Goal: Information Seeking & Learning: Learn about a topic

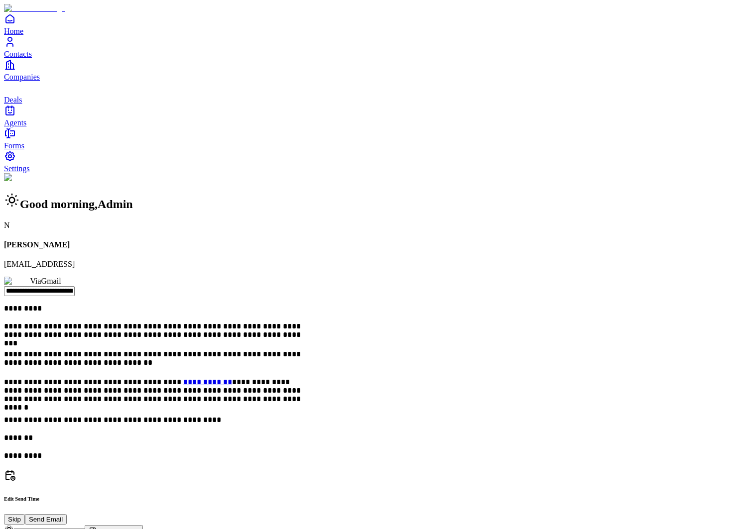
click at [32, 58] on span "Contacts" at bounding box center [18, 54] width 28 height 8
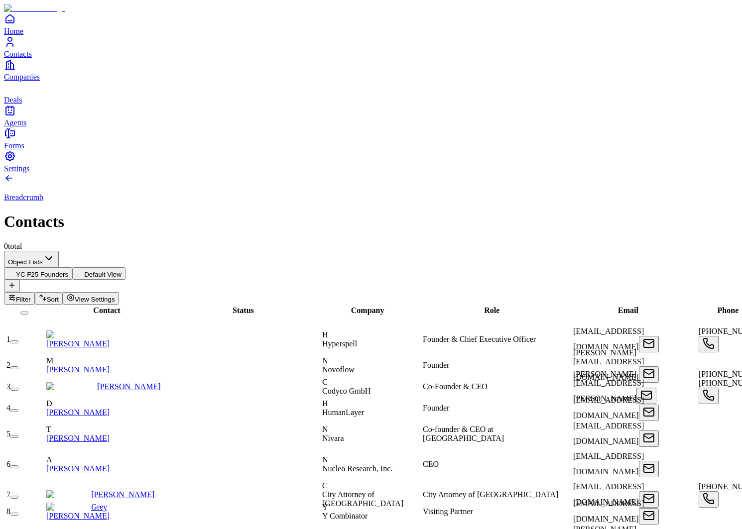
scroll to position [0, 859]
click at [35, 292] on button "Filter" at bounding box center [19, 298] width 31 height 12
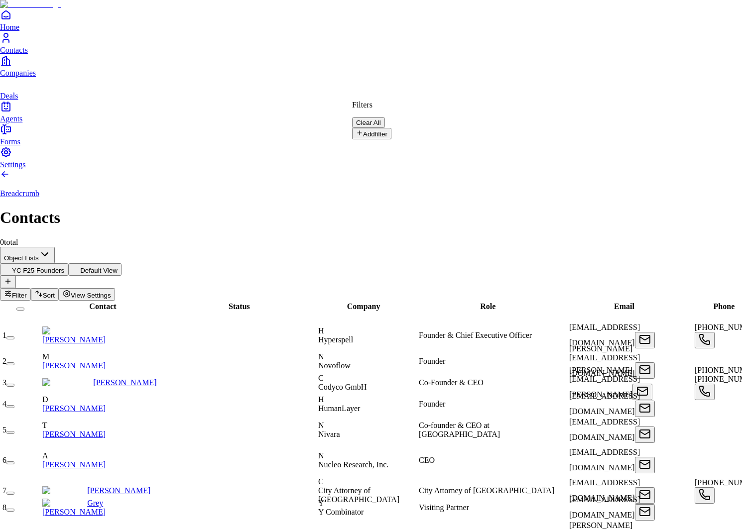
click at [382, 129] on button "Add filter" at bounding box center [371, 133] width 39 height 11
click at [390, 129] on button "Name" at bounding box center [371, 136] width 38 height 16
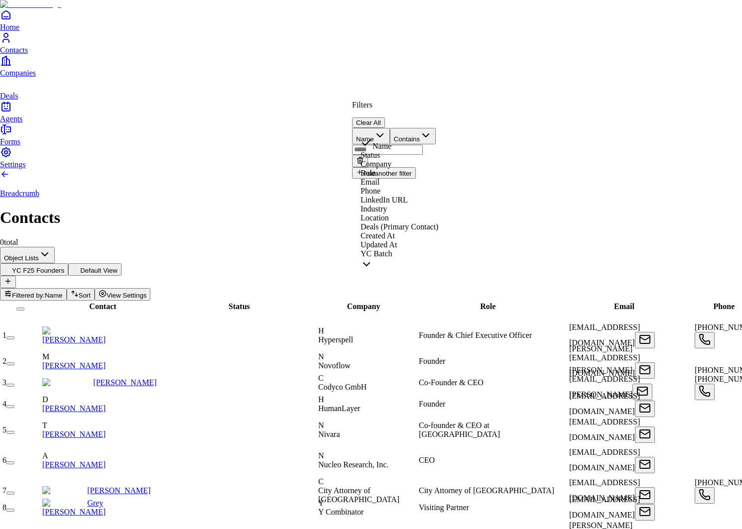
scroll to position [33, 0]
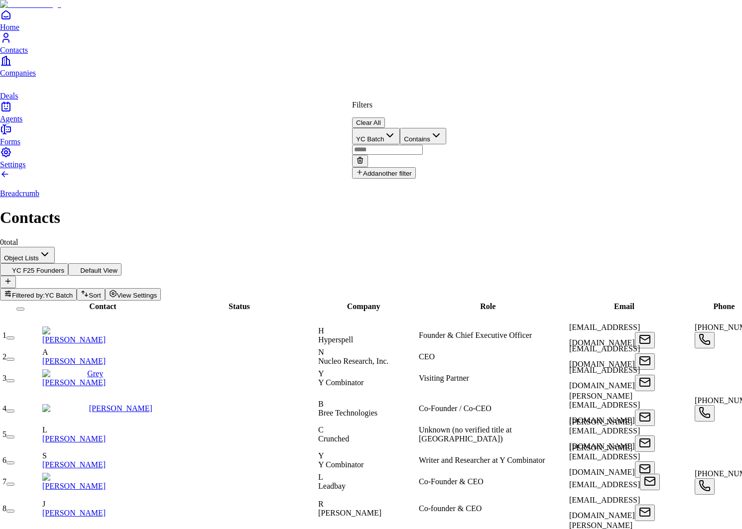
click at [423, 145] on input "text" at bounding box center [387, 150] width 71 height 10
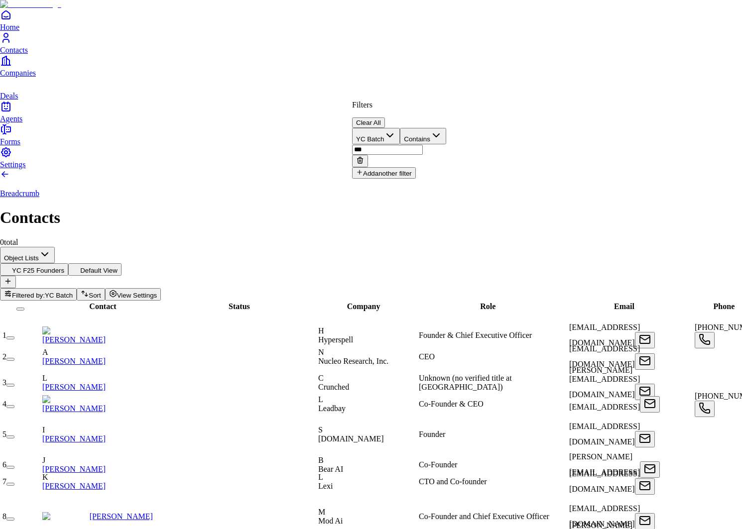
type input "***"
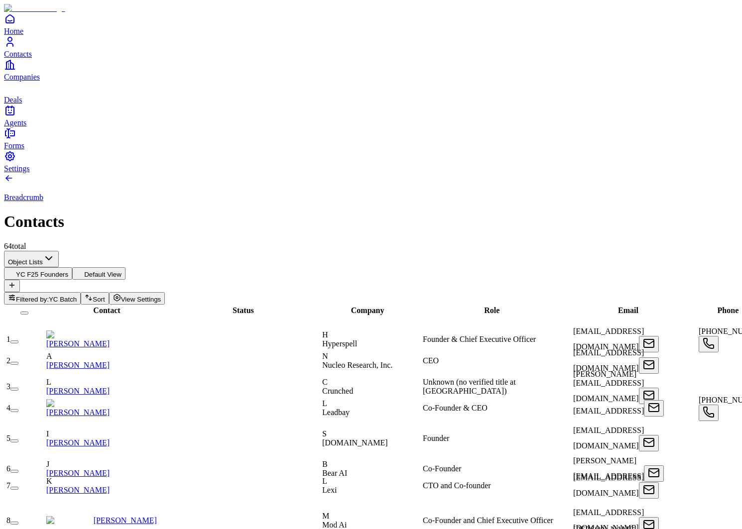
scroll to position [0, 0]
click at [161, 296] on span "View Settings" at bounding box center [141, 299] width 40 height 7
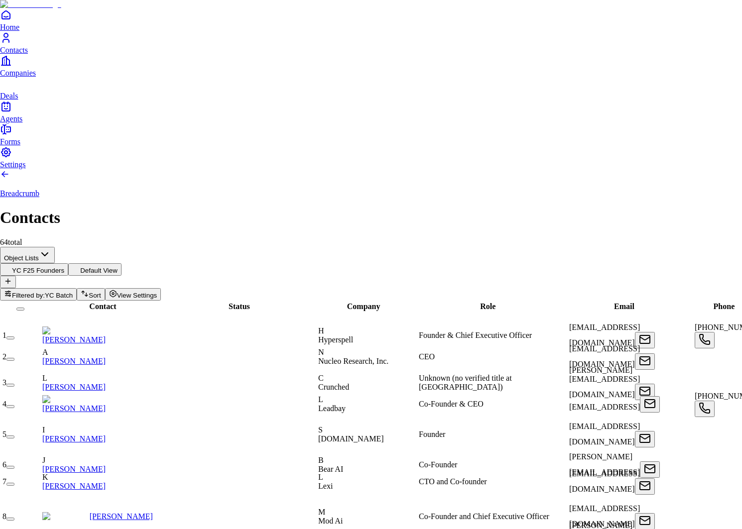
type input "**"
click at [519, 110] on icon at bounding box center [513, 104] width 12 height 12
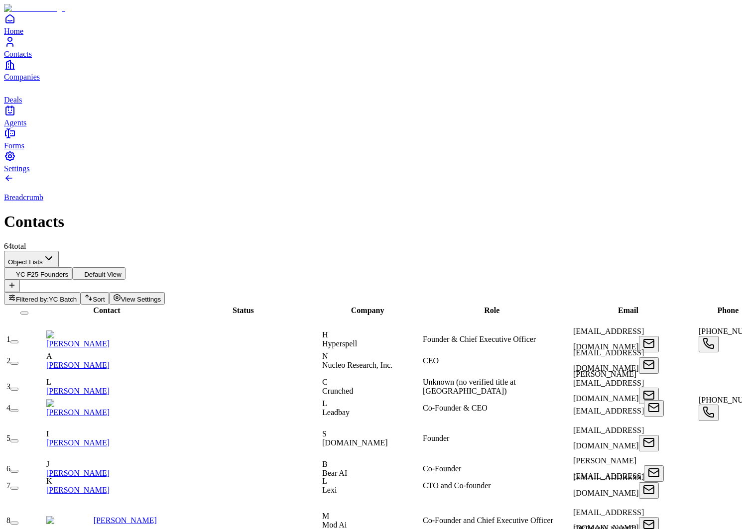
click at [49, 296] on span "Filtered by:" at bounding box center [32, 299] width 33 height 7
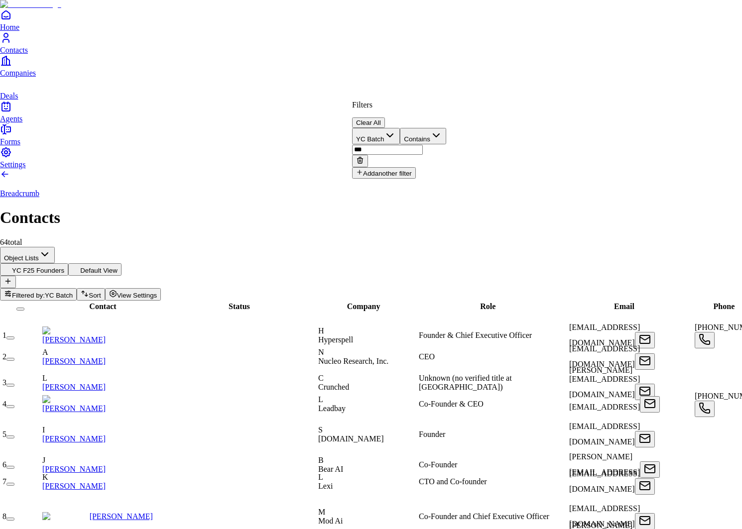
click at [423, 145] on input "***" at bounding box center [387, 150] width 71 height 10
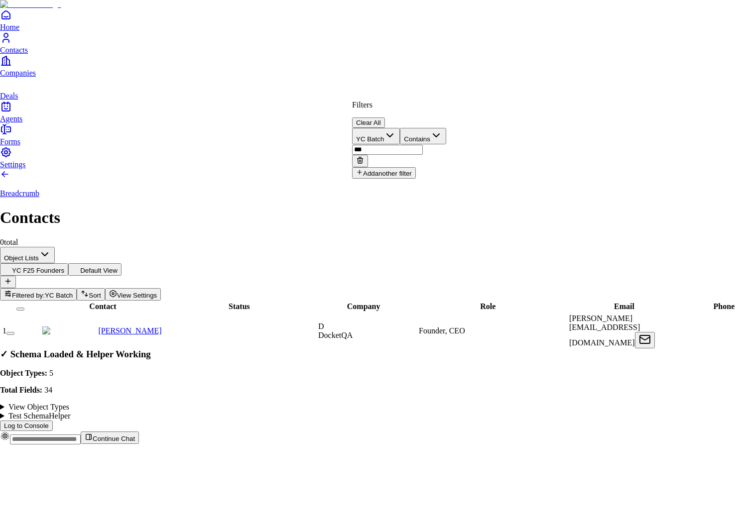
type input "***"
click at [456, 61] on html "Home Contacts Companies Deals Agents Forms Settings Breadcrumb Contacts 0 total…" at bounding box center [371, 226] width 742 height 453
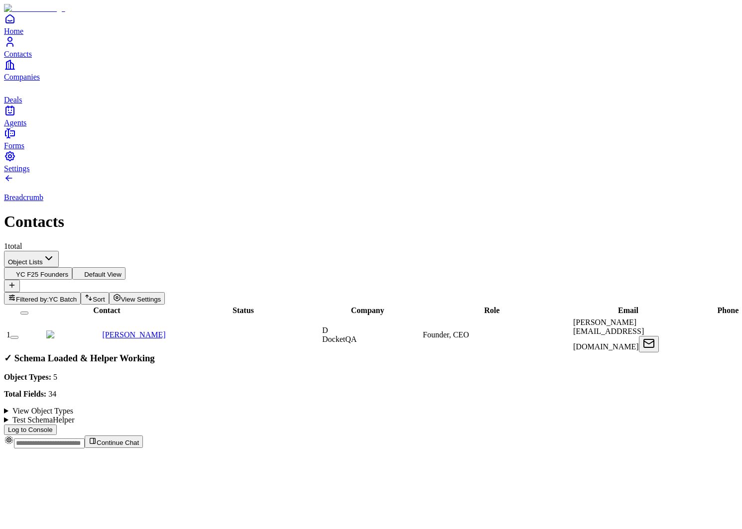
click at [121, 331] on link "[PERSON_NAME]" at bounding box center [133, 335] width 63 height 8
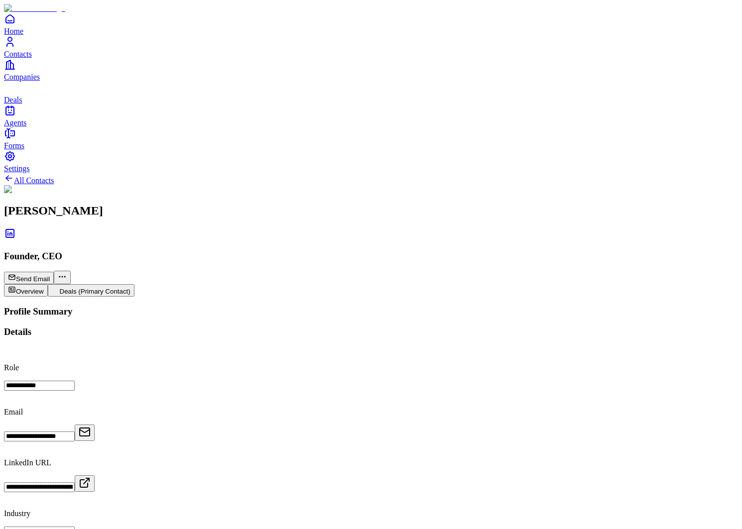
click at [14, 230] on icon at bounding box center [10, 234] width 8 height 8
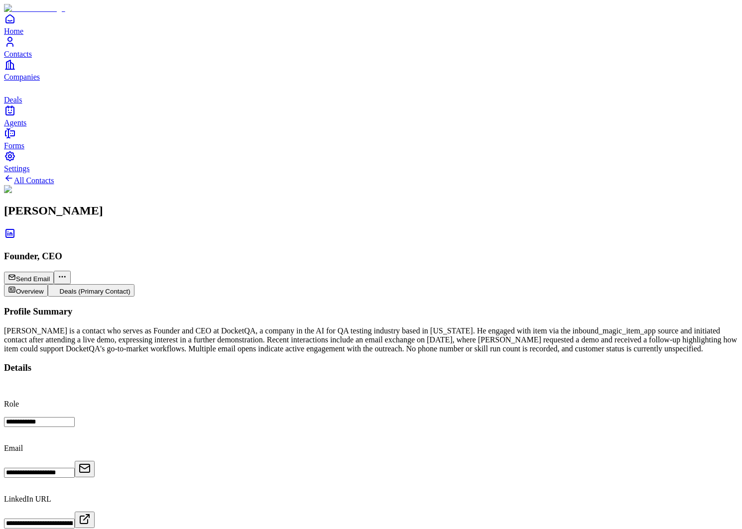
scroll to position [95, 0]
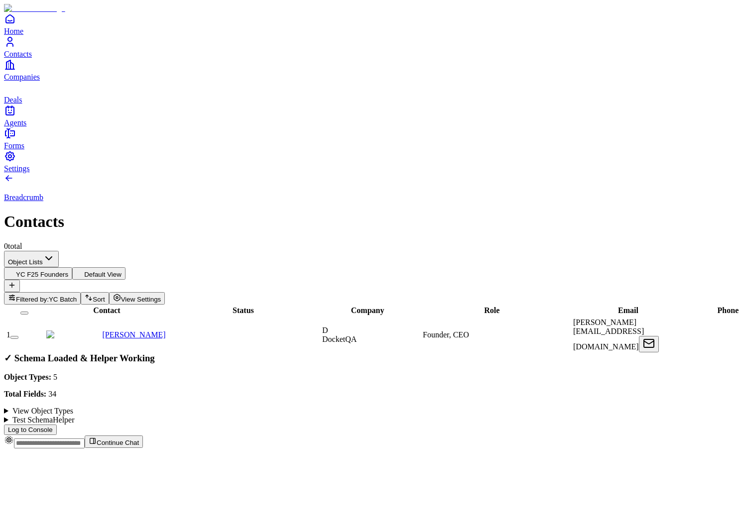
click at [49, 296] on span "Filtered by:" at bounding box center [32, 299] width 33 height 7
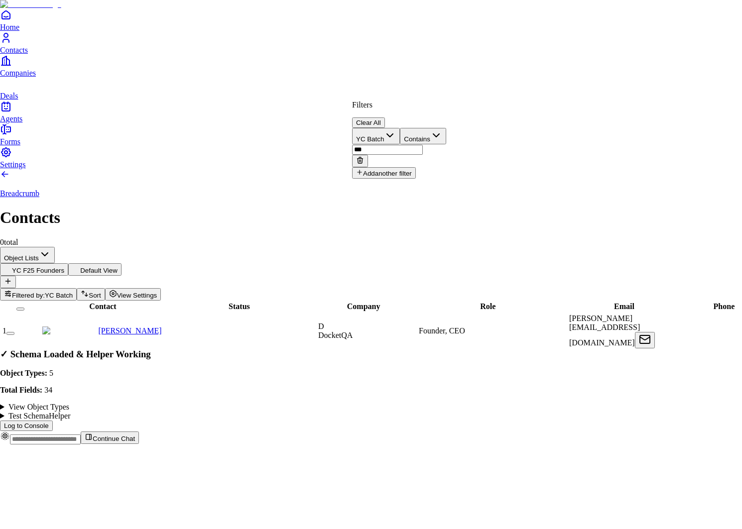
click at [368, 155] on button at bounding box center [360, 161] width 16 height 12
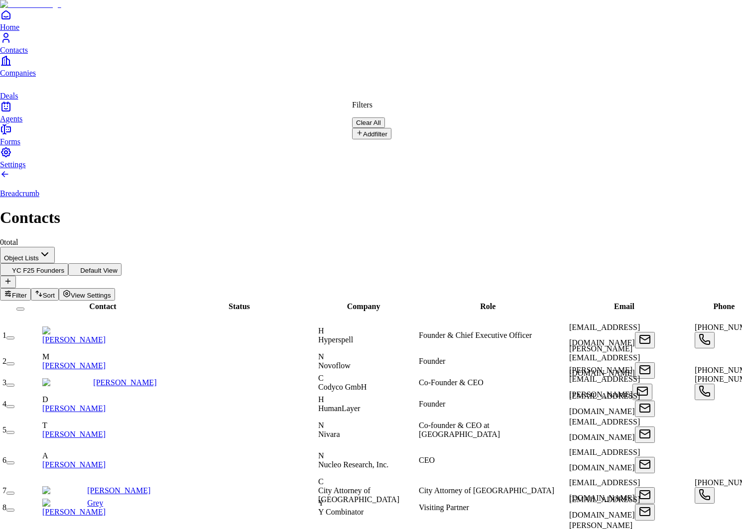
click at [385, 117] on button "Clear All" at bounding box center [368, 122] width 33 height 10
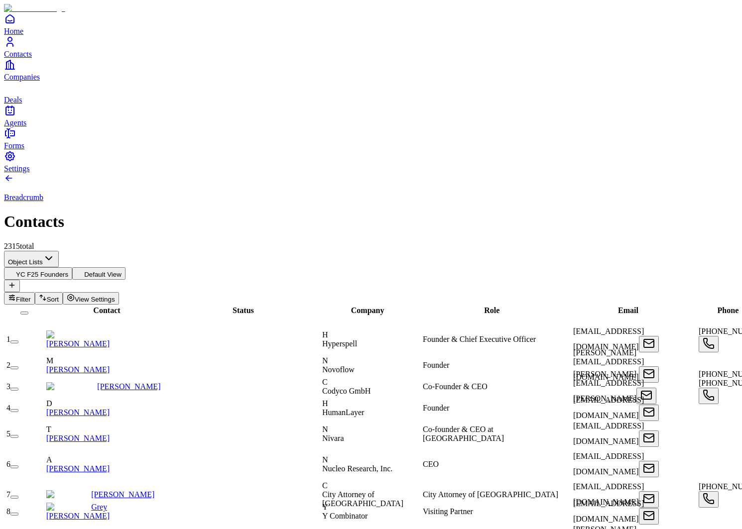
click at [31, 296] on span "Filter" at bounding box center [23, 299] width 15 height 7
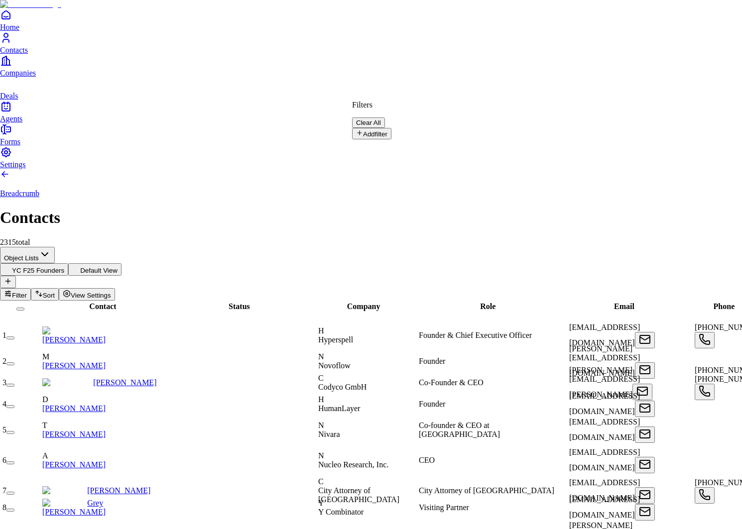
click at [380, 132] on button "Add filter" at bounding box center [371, 133] width 39 height 11
click at [390, 130] on button "Name" at bounding box center [371, 136] width 38 height 16
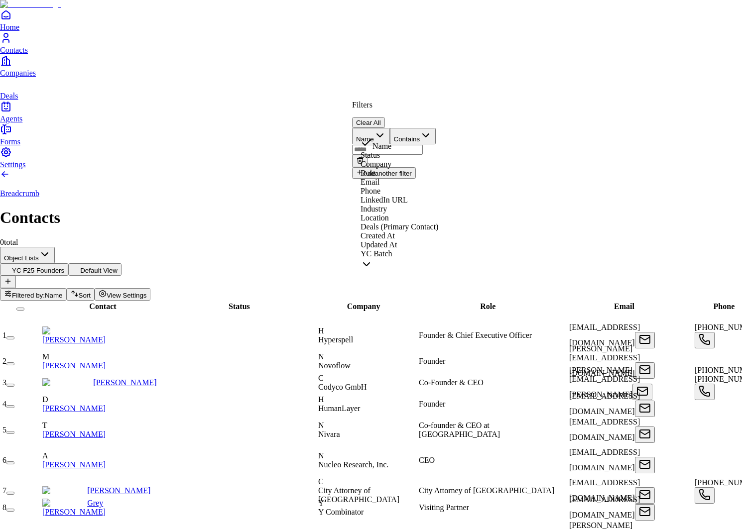
scroll to position [33, 0]
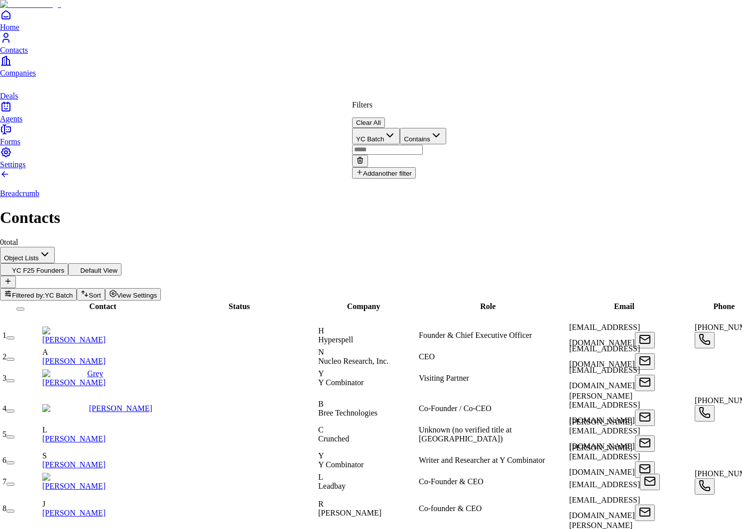
click at [423, 145] on input "text" at bounding box center [387, 150] width 71 height 10
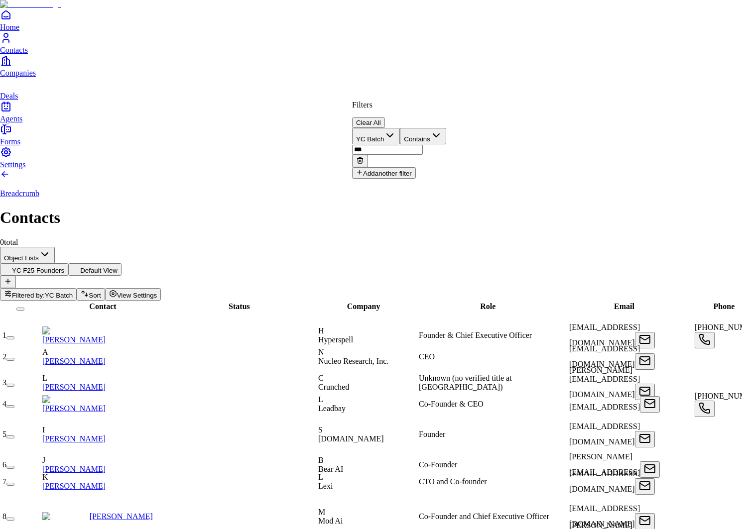
type input "***"
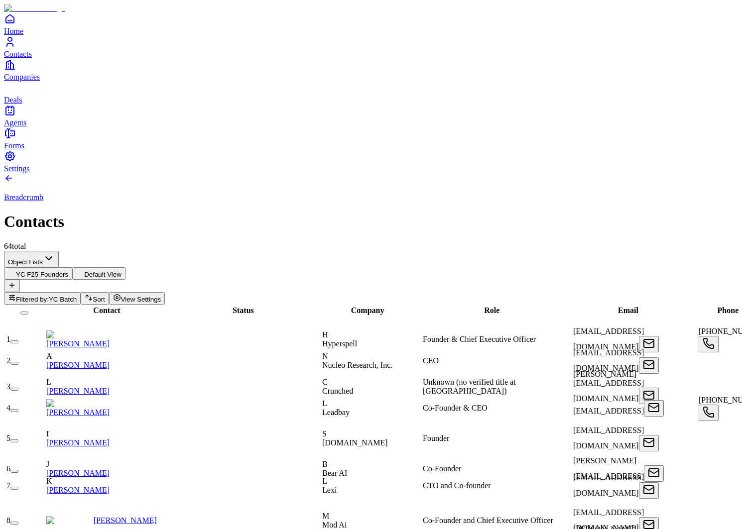
scroll to position [0, 418]
click at [110, 361] on link "[PERSON_NAME]" at bounding box center [77, 365] width 63 height 8
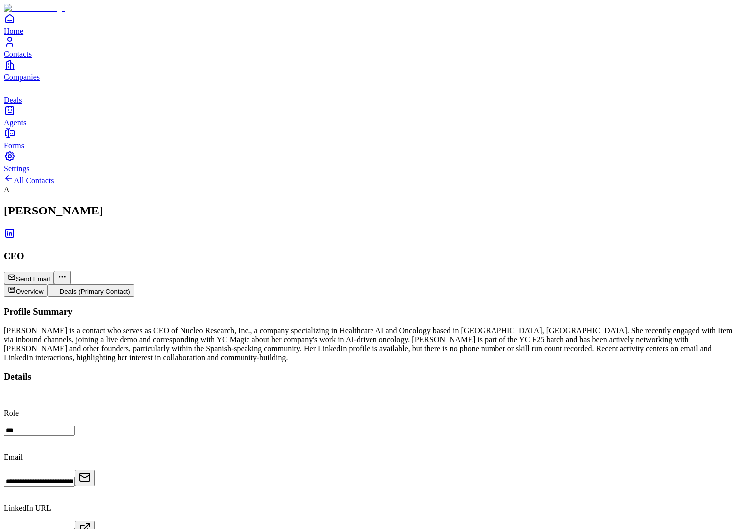
scroll to position [413, 0]
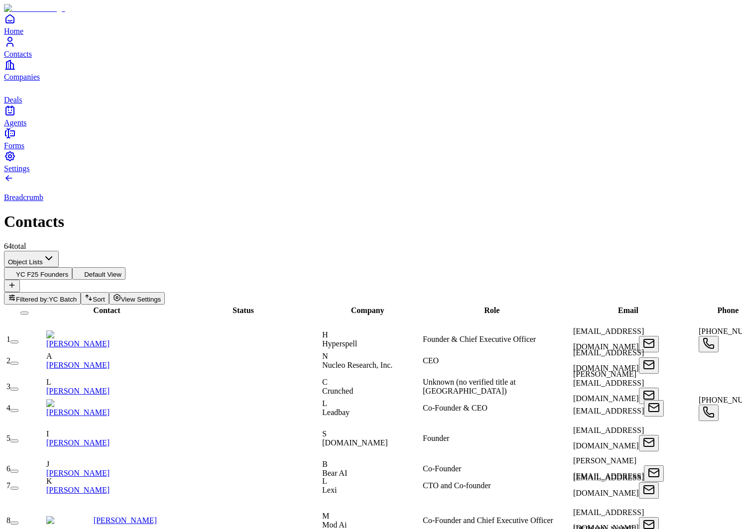
click at [488, 378] on span "Unknown (no verified title at Crunched)" at bounding box center [469, 386] width 93 height 17
click at [488, 382] on input "**********" at bounding box center [458, 387] width 71 height 10
click at [456, 173] on div "Breadcrumb Contacts 64 total" at bounding box center [371, 212] width 734 height 78
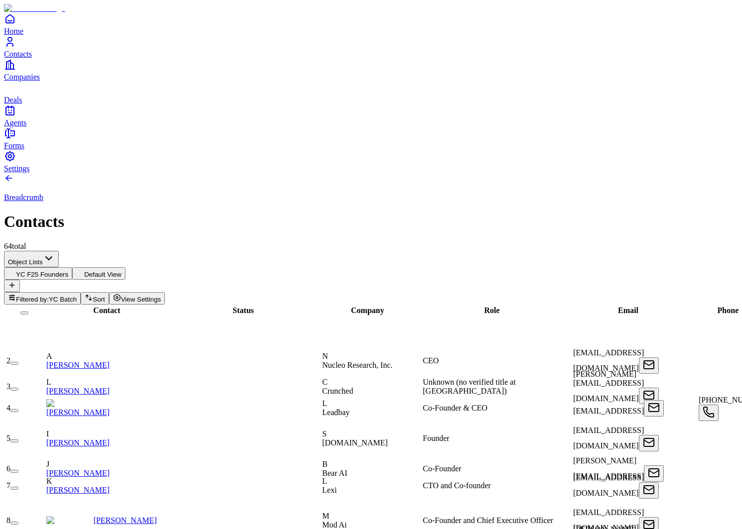
scroll to position [0, 1]
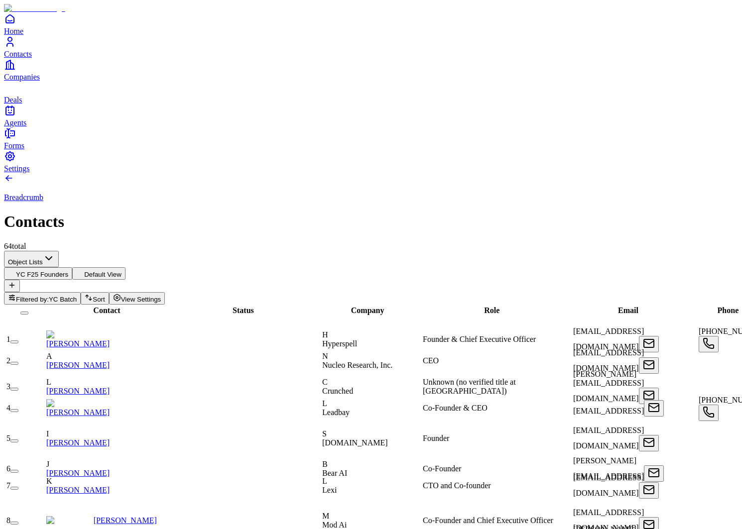
click at [489, 378] on span "Unknown (no verified title at Crunched)" at bounding box center [469, 386] width 93 height 17
click at [489, 382] on input "**********" at bounding box center [458, 387] width 71 height 10
type input "*******"
click at [499, 481] on div "CTO and Co-founder" at bounding box center [497, 485] width 148 height 9
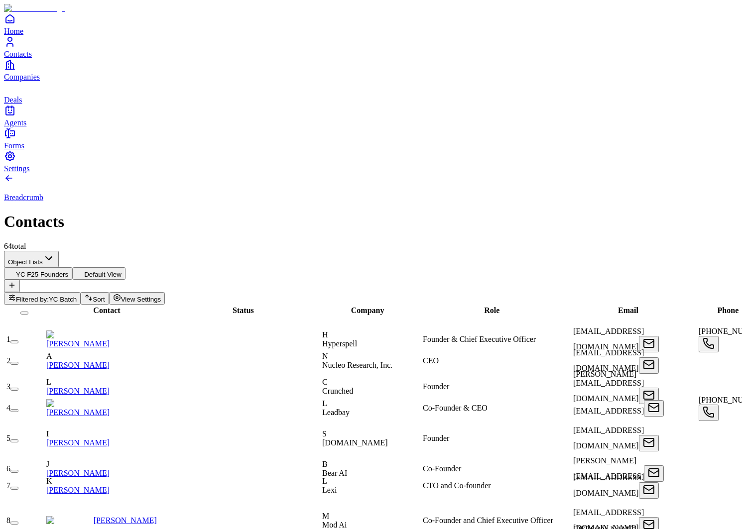
click at [497, 382] on div "Founder" at bounding box center [497, 386] width 148 height 9
click at [493, 382] on input "*******" at bounding box center [458, 387] width 71 height 10
click at [465, 306] on div "Role" at bounding box center [492, 310] width 146 height 9
click at [475, 382] on div "Founder" at bounding box center [497, 386] width 148 height 9
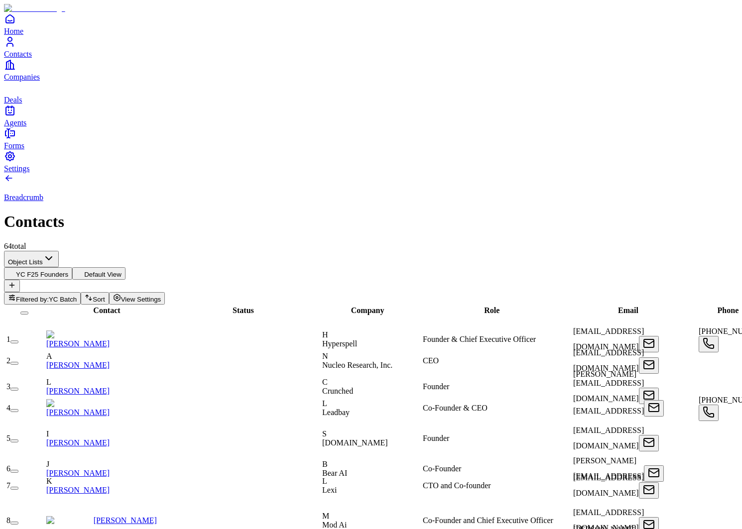
click at [475, 382] on div "Founder" at bounding box center [497, 386] width 148 height 9
click at [475, 382] on input "*******" at bounding box center [458, 387] width 71 height 10
click at [440, 173] on div "Breadcrumb Contacts 64 total" at bounding box center [371, 212] width 734 height 78
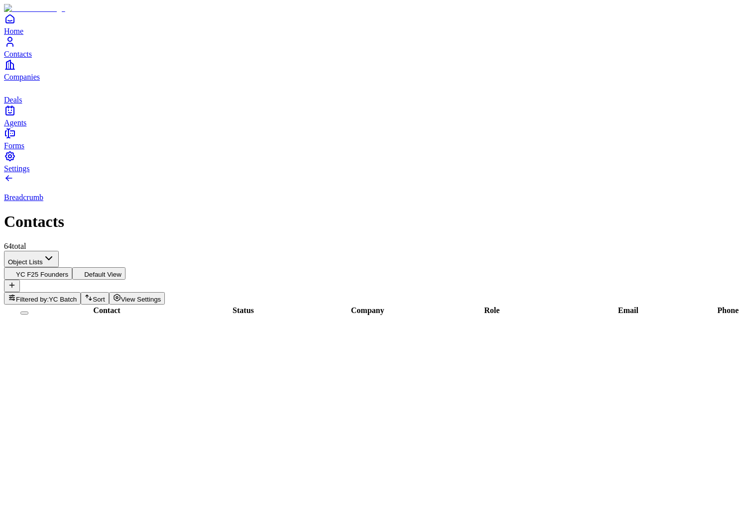
scroll to position [1215, 0]
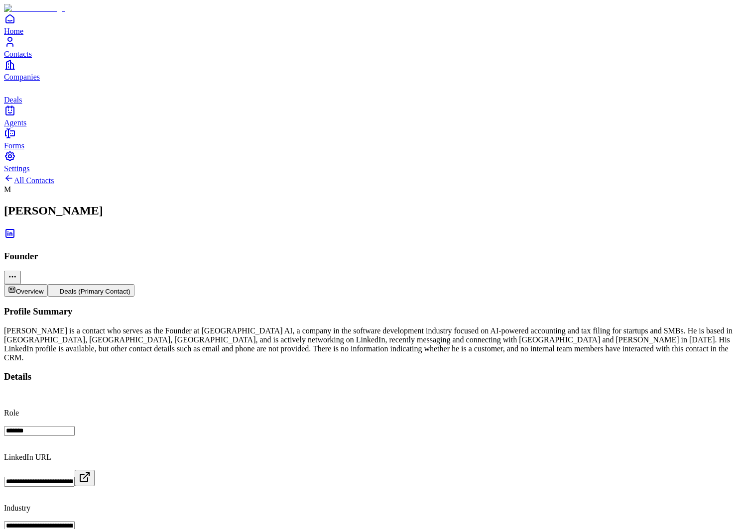
scroll to position [193, 0]
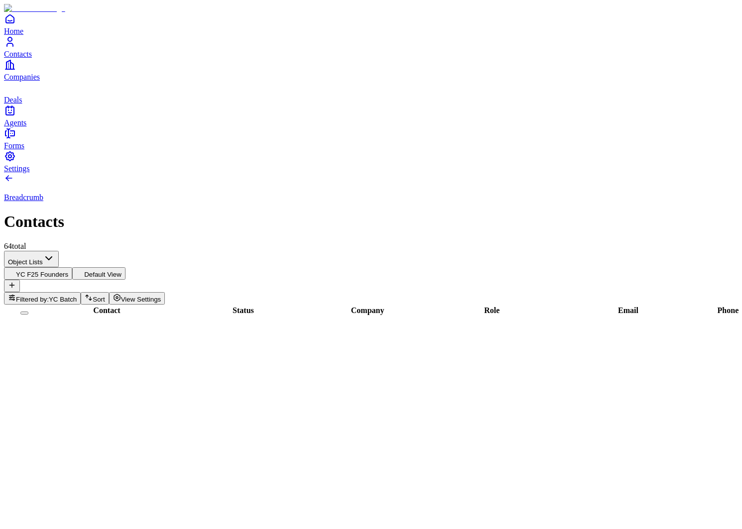
scroll to position [1253, 0]
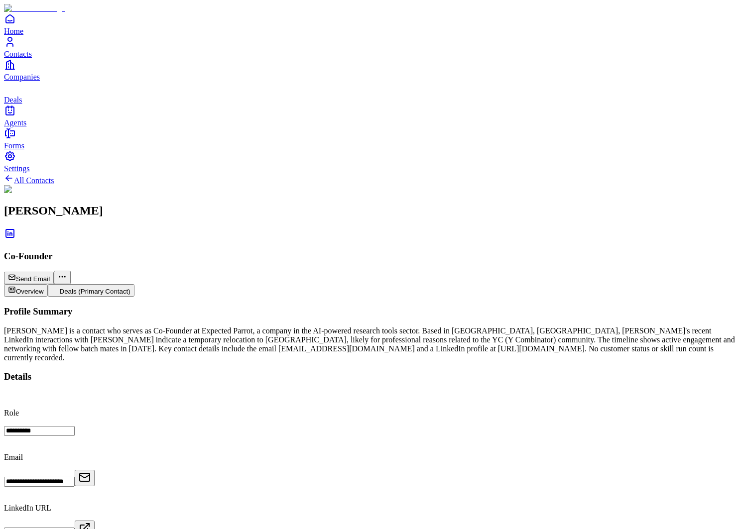
scroll to position [53, 0]
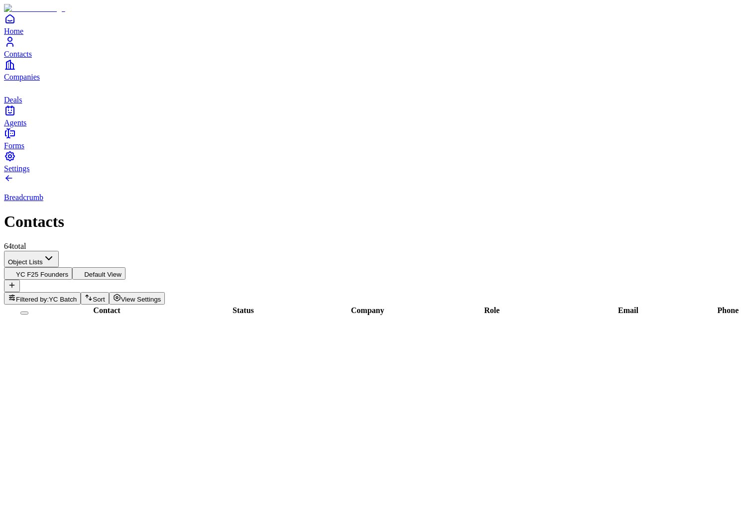
scroll to position [1253, 985]
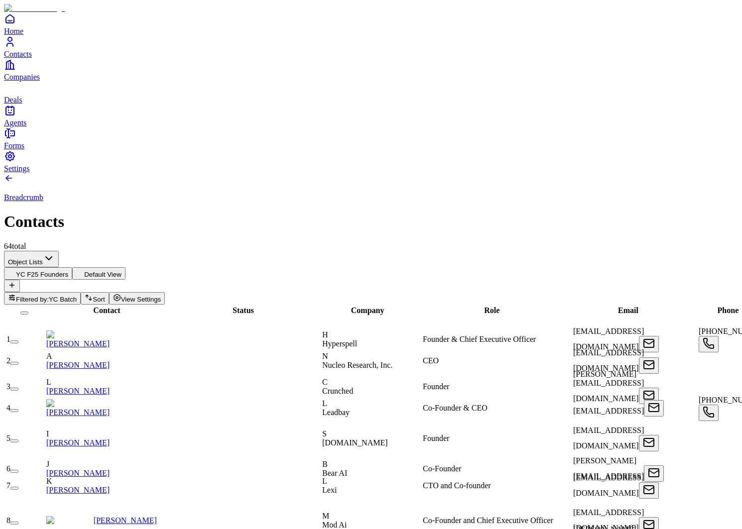
scroll to position [0, 129]
drag, startPoint x: 318, startPoint y: 111, endPoint x: 361, endPoint y: 111, distance: 43.8
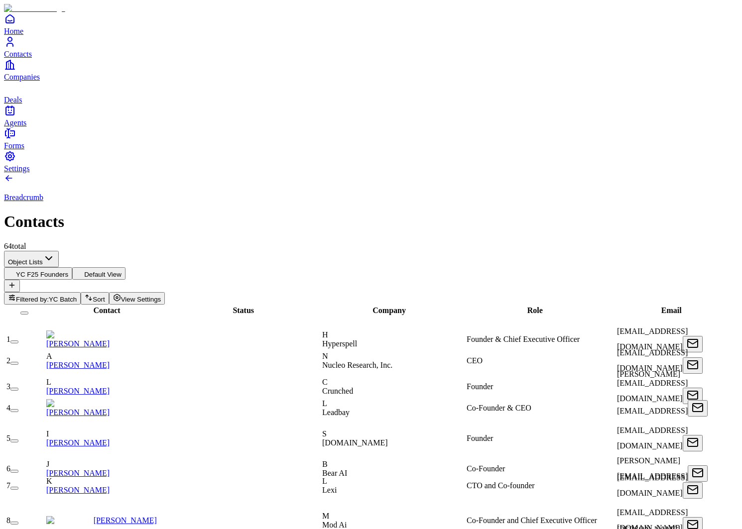
drag, startPoint x: 357, startPoint y: 106, endPoint x: 330, endPoint y: 107, distance: 26.9
click at [330, 306] on div "Company" at bounding box center [389, 310] width 141 height 9
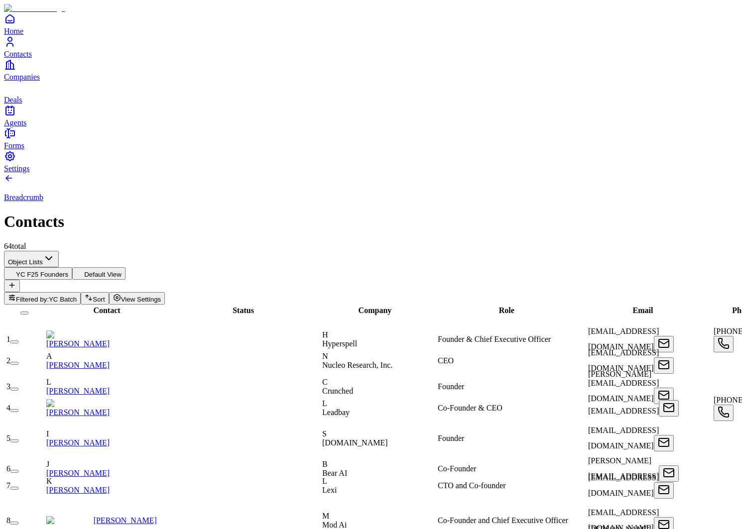
click at [110, 486] on link "[PERSON_NAME]" at bounding box center [77, 490] width 63 height 8
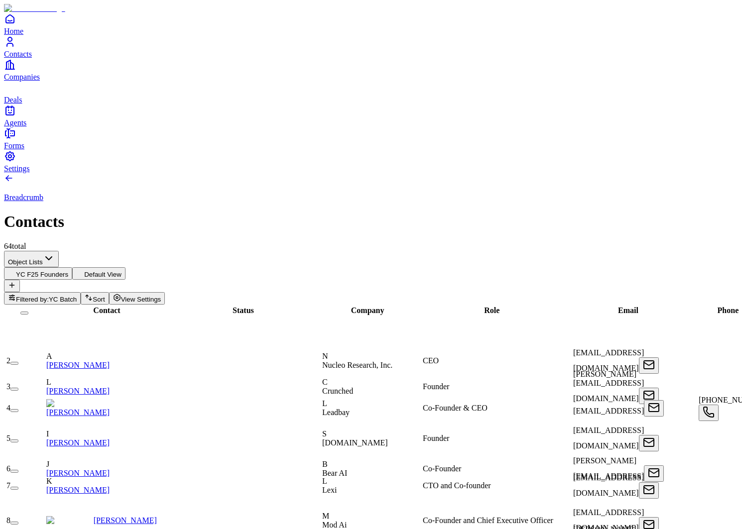
scroll to position [141, 0]
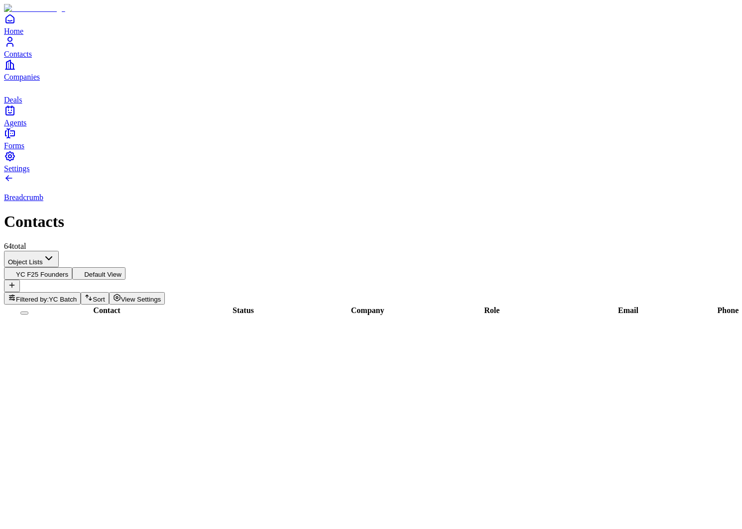
scroll to position [861, 0]
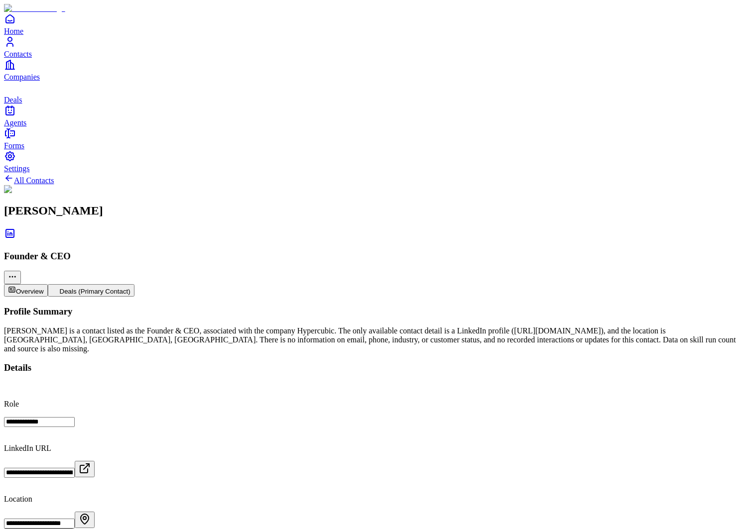
click at [16, 228] on icon at bounding box center [10, 234] width 12 height 12
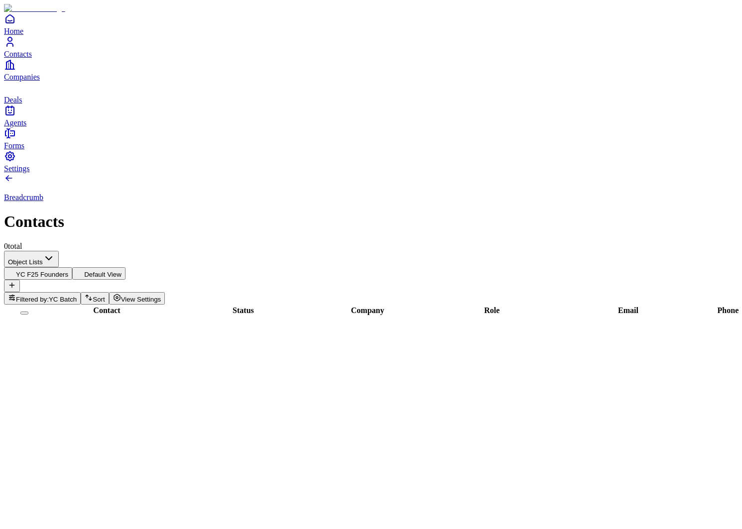
scroll to position [740, 0]
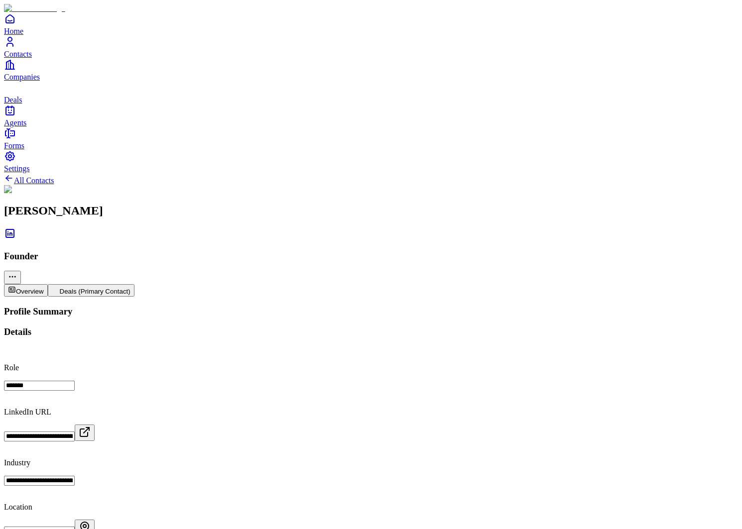
click at [16, 228] on icon at bounding box center [10, 234] width 12 height 12
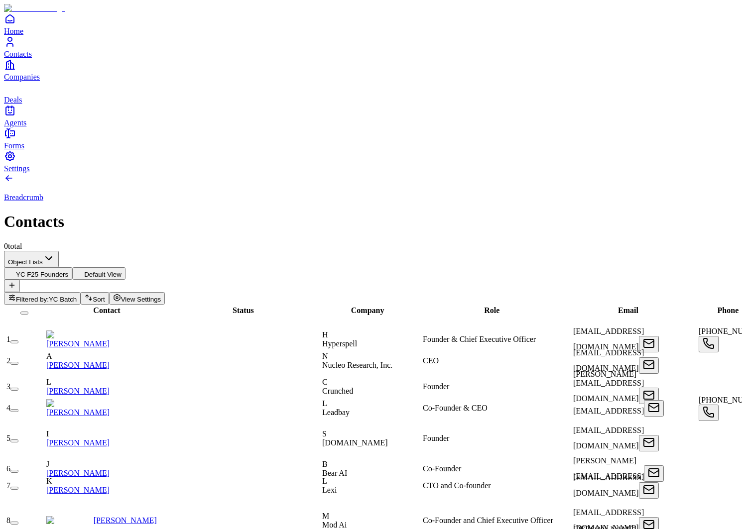
scroll to position [81, 985]
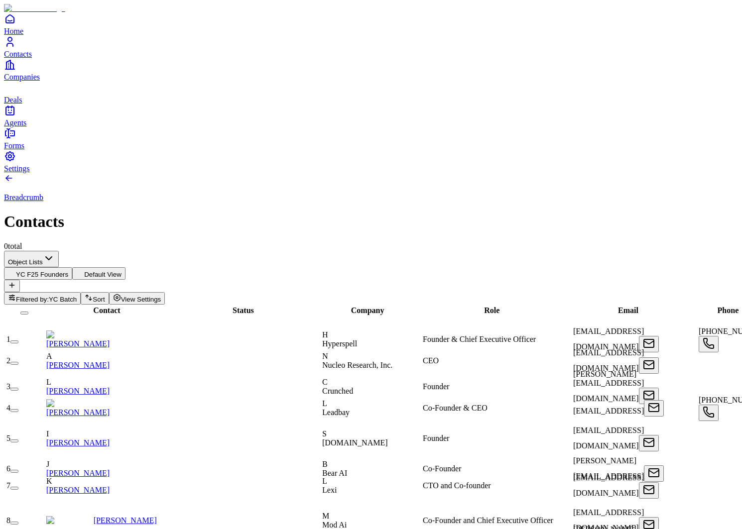
click at [32, 81] on span "Companies" at bounding box center [22, 77] width 36 height 8
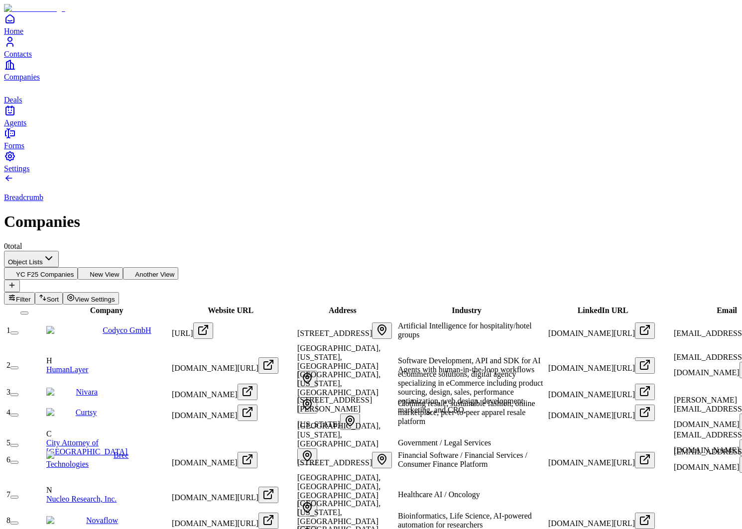
scroll to position [0, 612]
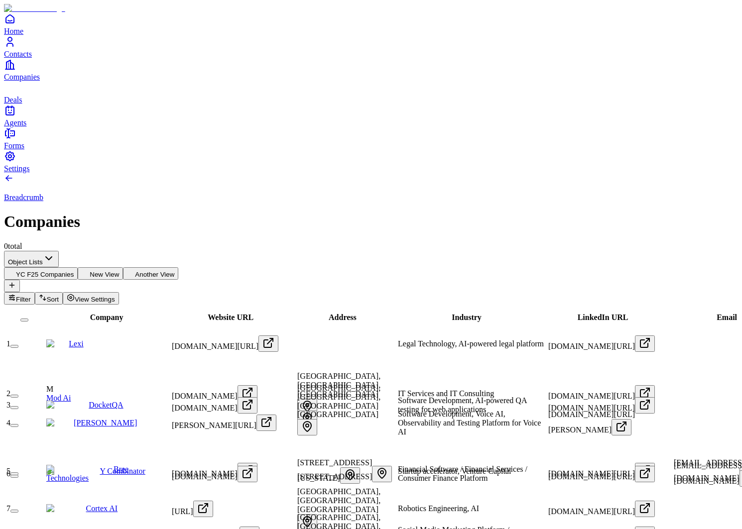
type input "***"
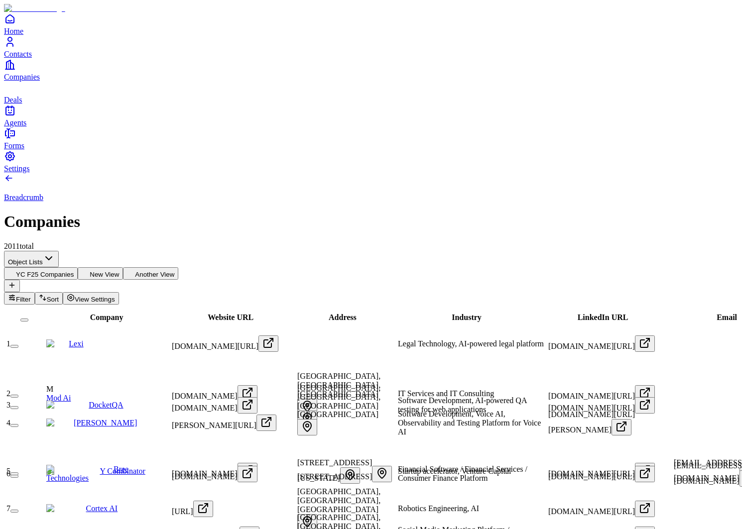
type input "***"
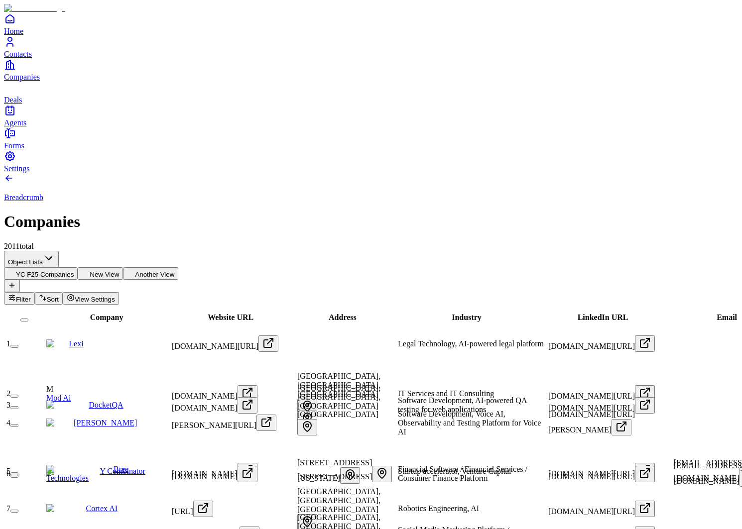
type input "***"
click at [502, 251] on div "Object Lists YC F25 Companies New View Another View Filter Sort View Settings" at bounding box center [371, 278] width 734 height 54
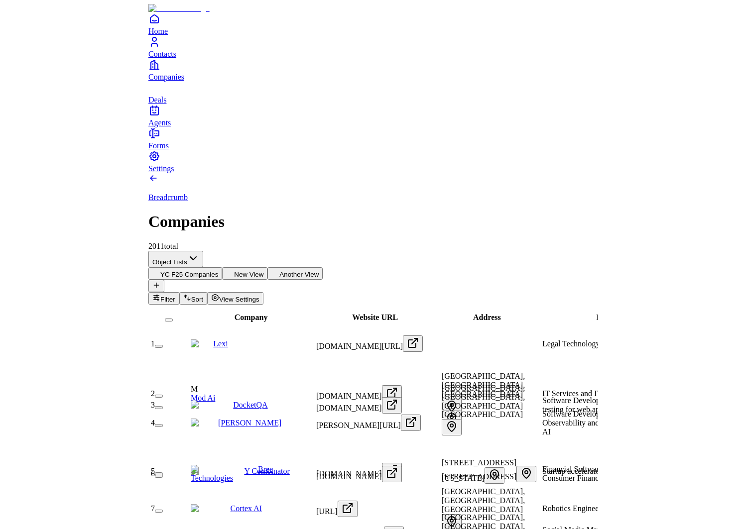
scroll to position [0, 54]
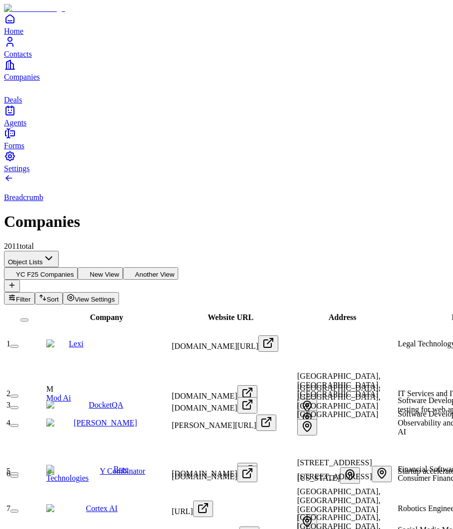
type input "***"
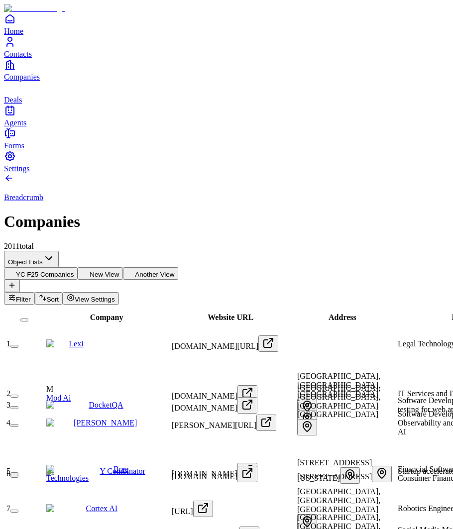
type input "***"
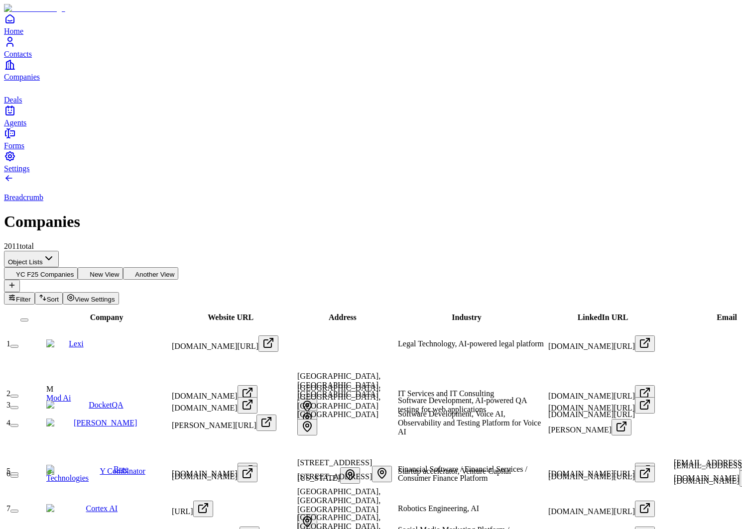
scroll to position [0, 0]
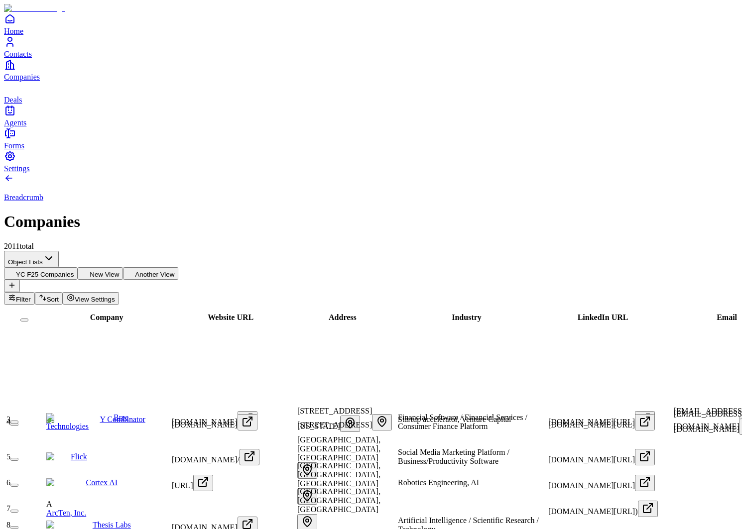
scroll to position [0, 612]
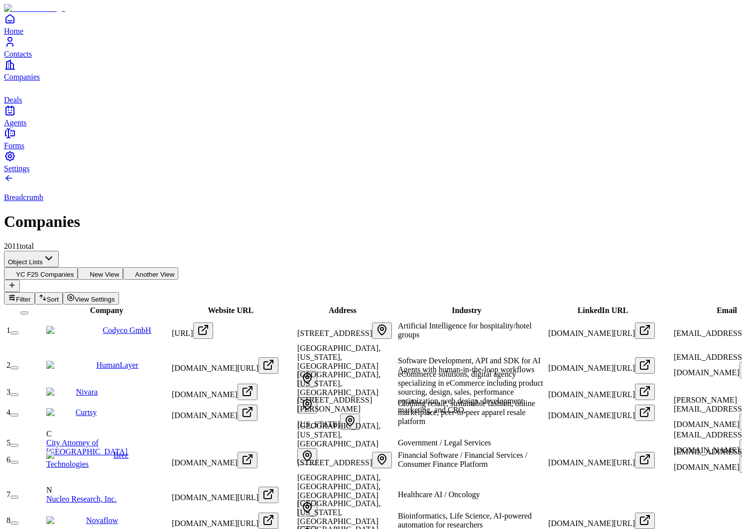
scroll to position [0, 0]
click at [93, 306] on span "Company" at bounding box center [106, 310] width 33 height 8
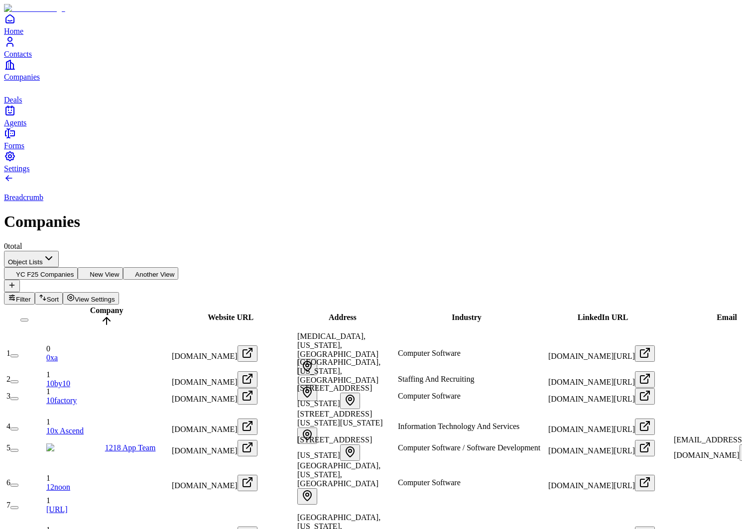
click at [93, 306] on span "Company" at bounding box center [106, 310] width 33 height 8
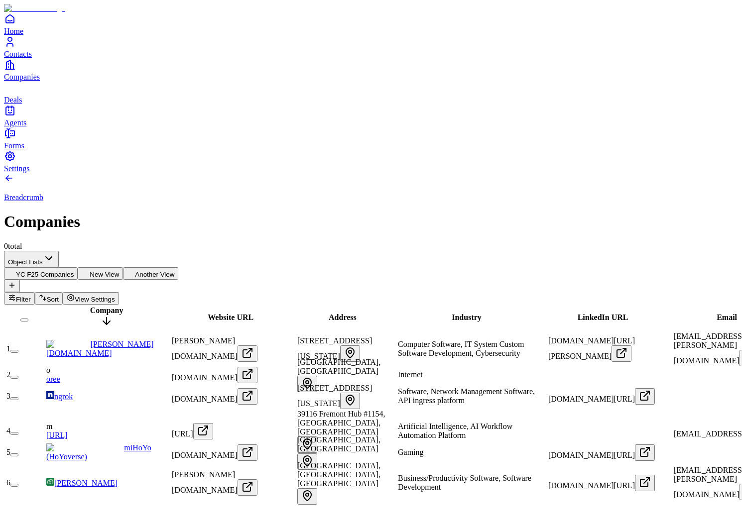
click at [93, 306] on span "Company" at bounding box center [106, 310] width 33 height 8
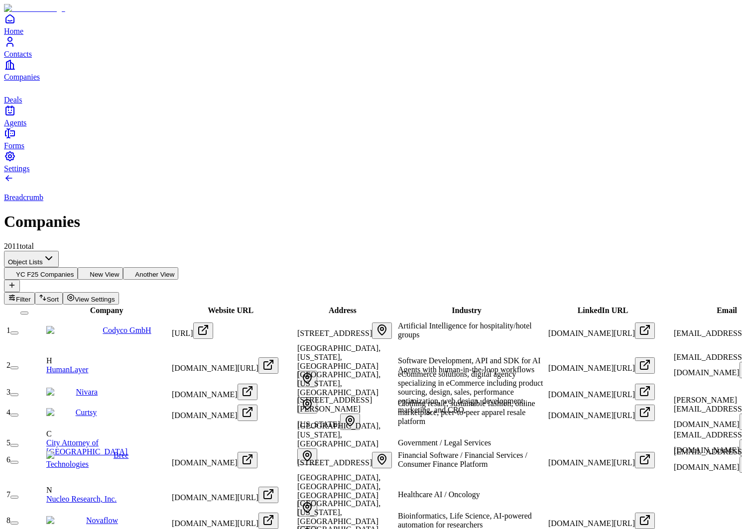
type input "*"
type input "******"
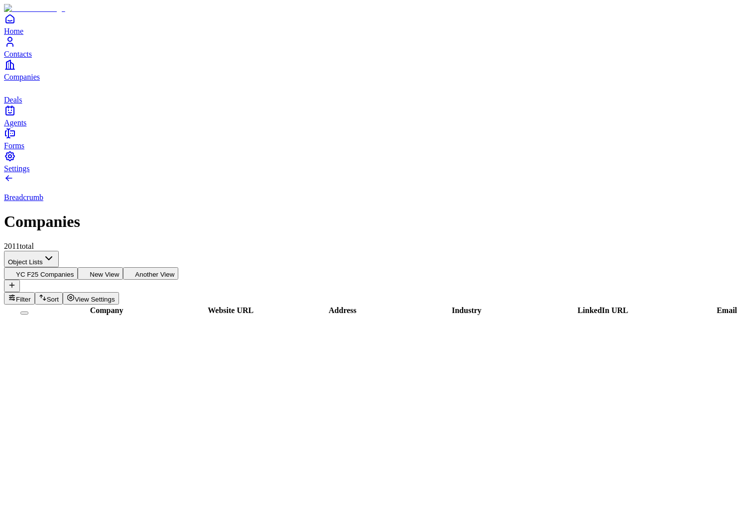
scroll to position [694, 0]
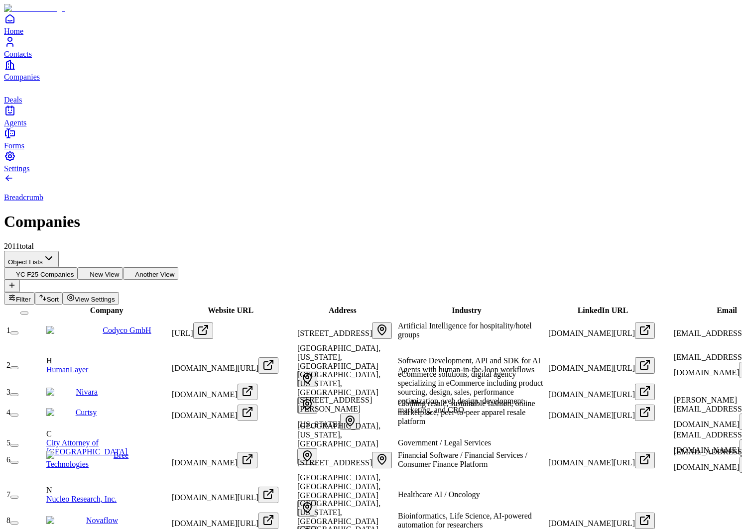
click at [28, 58] on span "Contacts" at bounding box center [18, 54] width 28 height 8
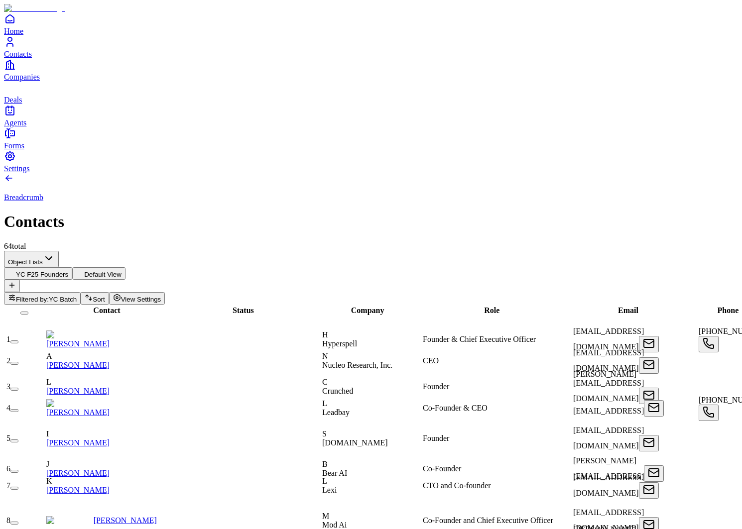
click at [40, 81] on span "Companies" at bounding box center [22, 77] width 36 height 8
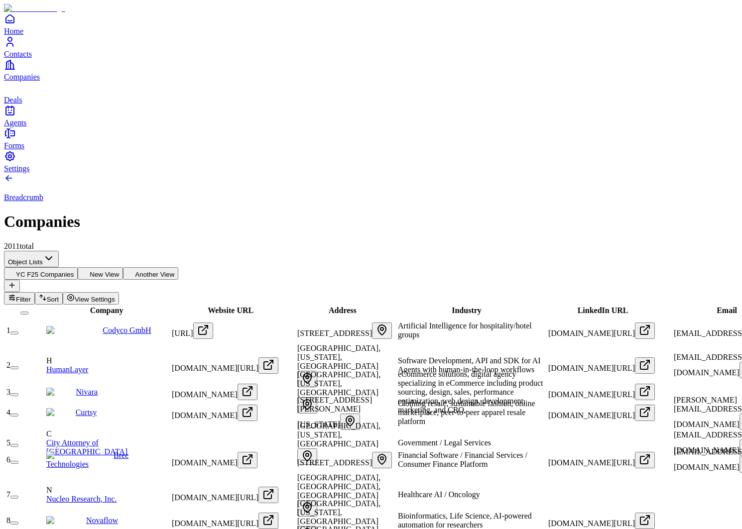
click at [610, 292] on div "Filter Sort View Settings" at bounding box center [371, 298] width 734 height 12
click at [35, 292] on button "Filter" at bounding box center [19, 298] width 31 height 12
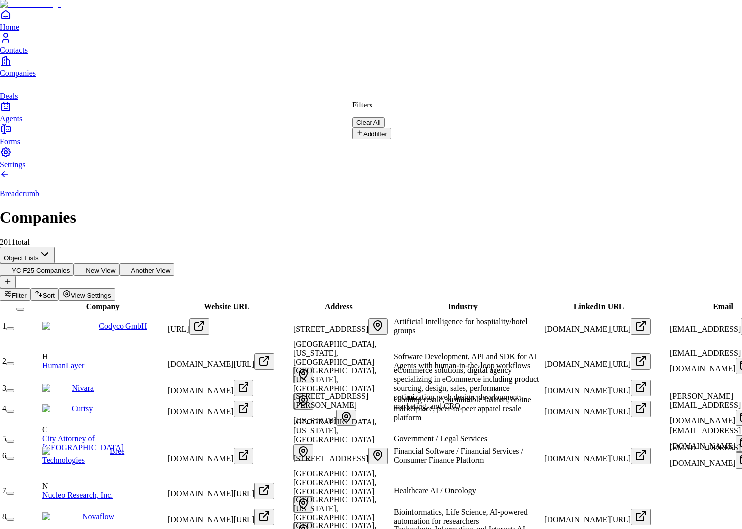
click at [370, 131] on button "Add filter" at bounding box center [371, 133] width 39 height 11
click at [390, 130] on button "Name" at bounding box center [371, 136] width 38 height 16
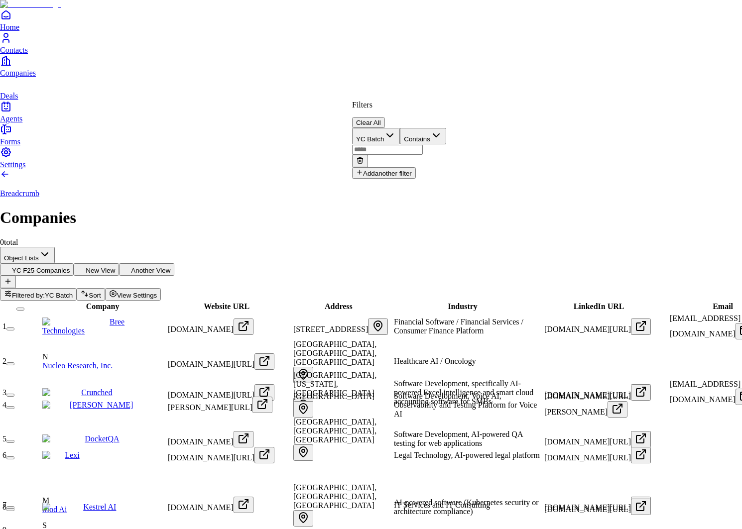
click at [423, 145] on input "text" at bounding box center [387, 150] width 71 height 10
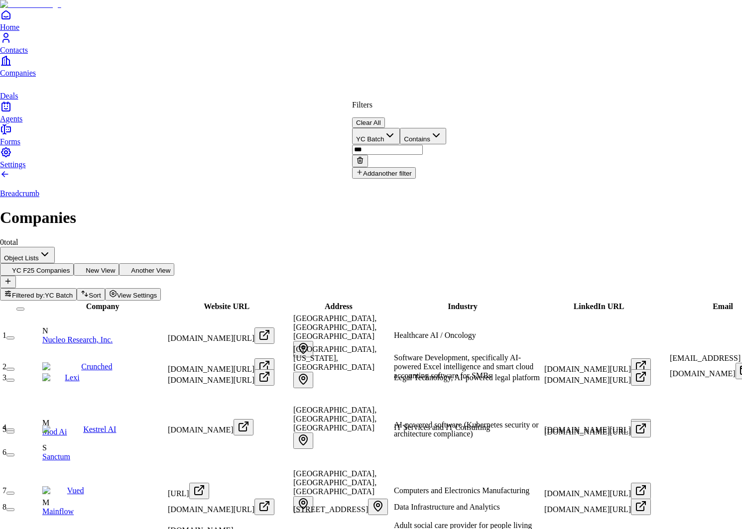
type input "***"
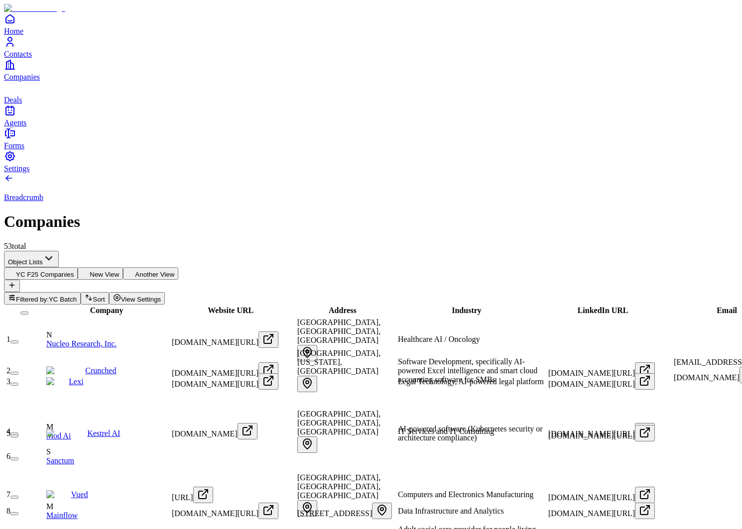
click at [32, 58] on span "Contacts" at bounding box center [18, 54] width 28 height 8
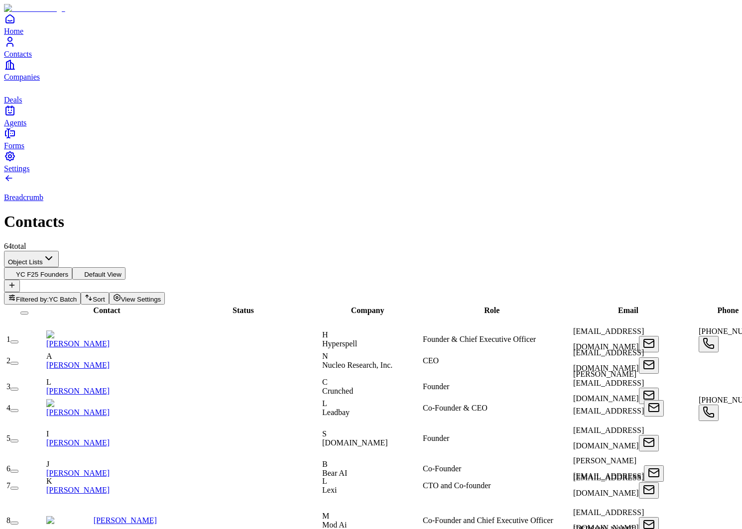
click at [40, 81] on span "Companies" at bounding box center [22, 77] width 36 height 8
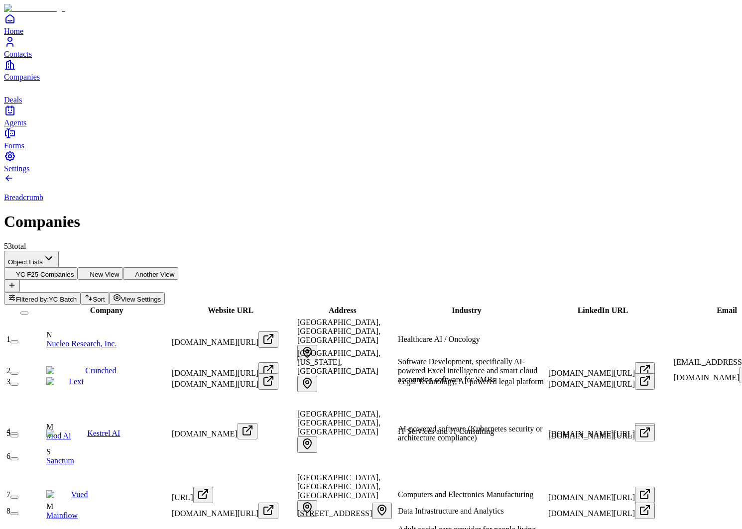
click at [32, 58] on span "Contacts" at bounding box center [18, 54] width 28 height 8
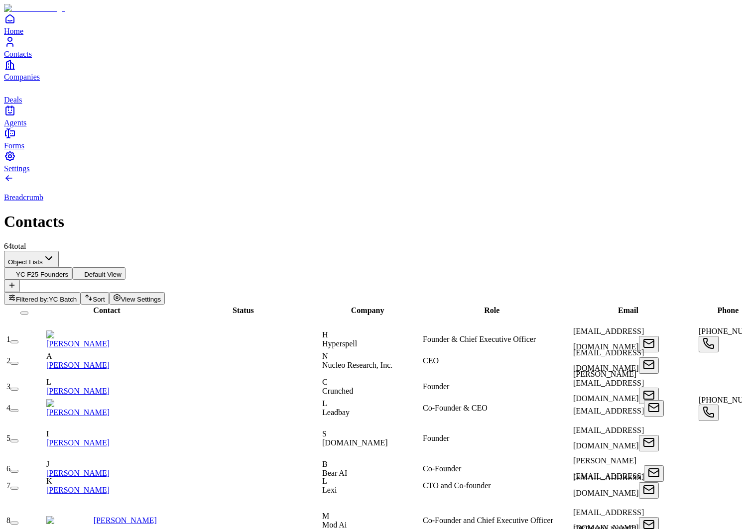
click at [36, 81] on span "Companies" at bounding box center [22, 77] width 36 height 8
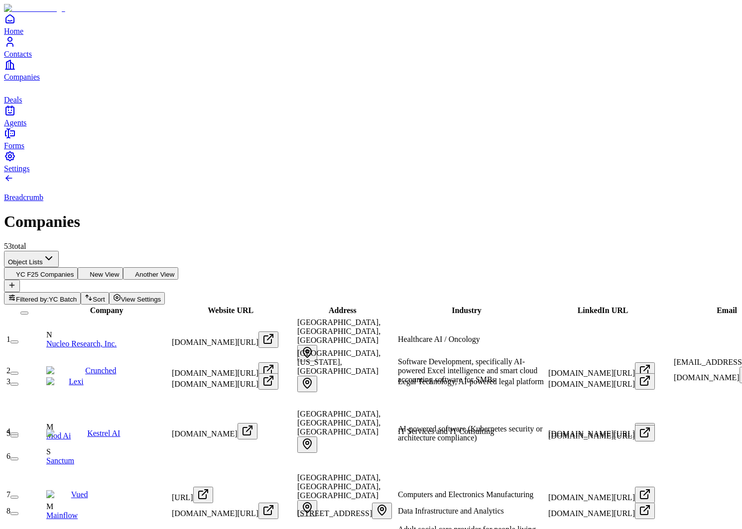
click at [32, 58] on link "Contacts" at bounding box center [371, 47] width 734 height 22
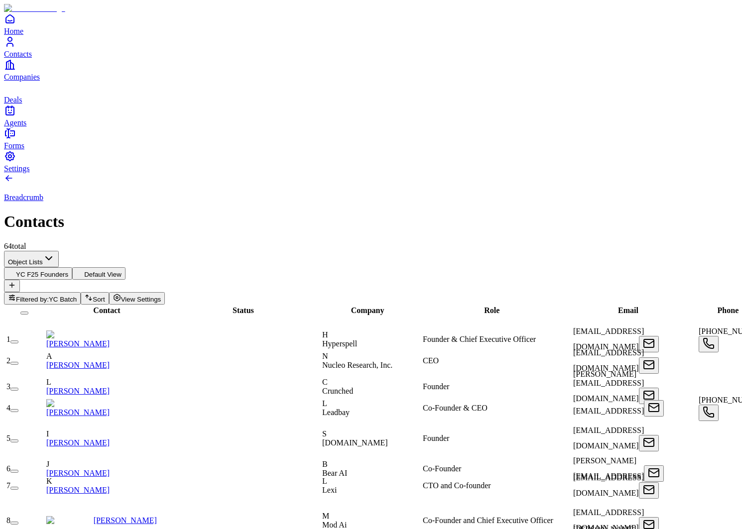
click at [33, 81] on link "Companies" at bounding box center [371, 70] width 734 height 22
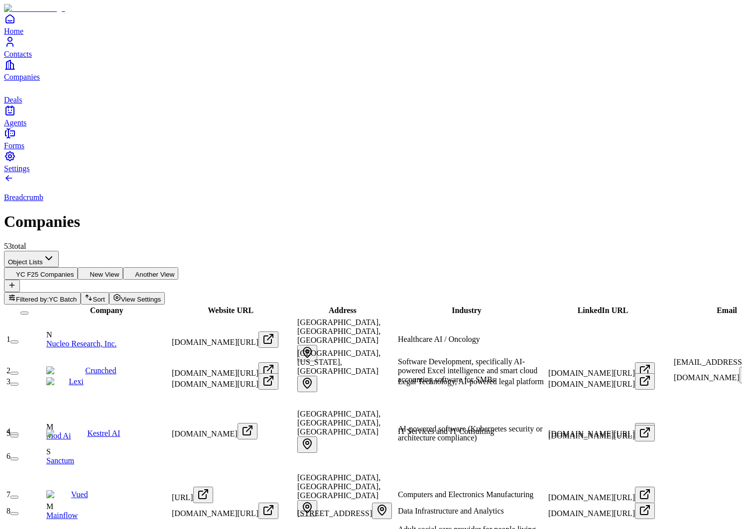
click at [33, 81] on link "Companies" at bounding box center [371, 70] width 734 height 22
click at [33, 127] on div "Home Contacts Companies Deals Agents" at bounding box center [371, 70] width 734 height 115
click at [28, 58] on link "Contacts" at bounding box center [371, 47] width 734 height 22
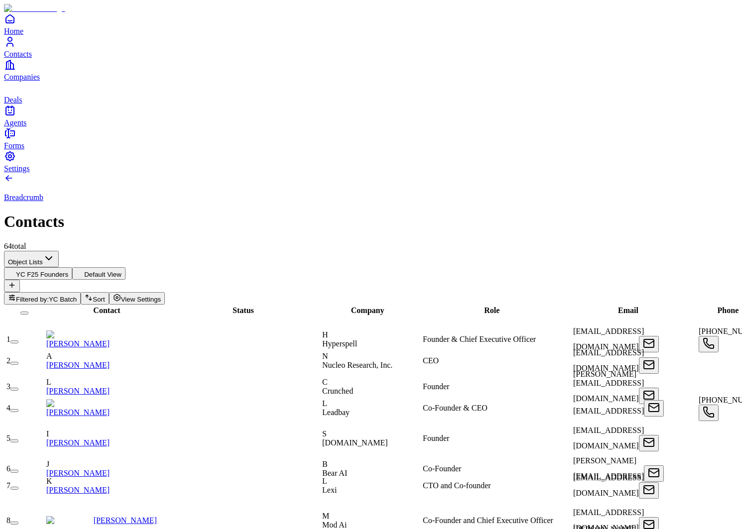
click at [268, 173] on div "Breadcrumb Contacts 64 total" at bounding box center [371, 212] width 734 height 78
click at [268, 267] on div "YC F25 Founders Default View" at bounding box center [371, 279] width 734 height 25
click at [125, 267] on button "Default View" at bounding box center [98, 273] width 53 height 12
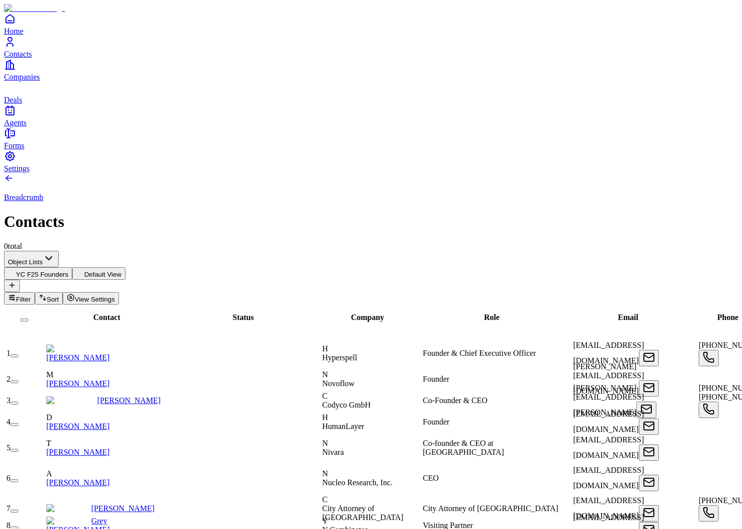
click at [38, 81] on link "Companies" at bounding box center [371, 70] width 734 height 22
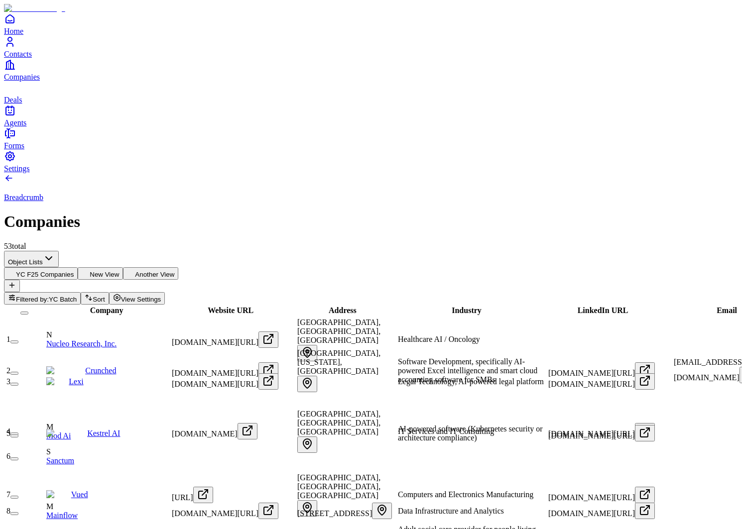
click at [123, 267] on button "New View" at bounding box center [100, 273] width 45 height 12
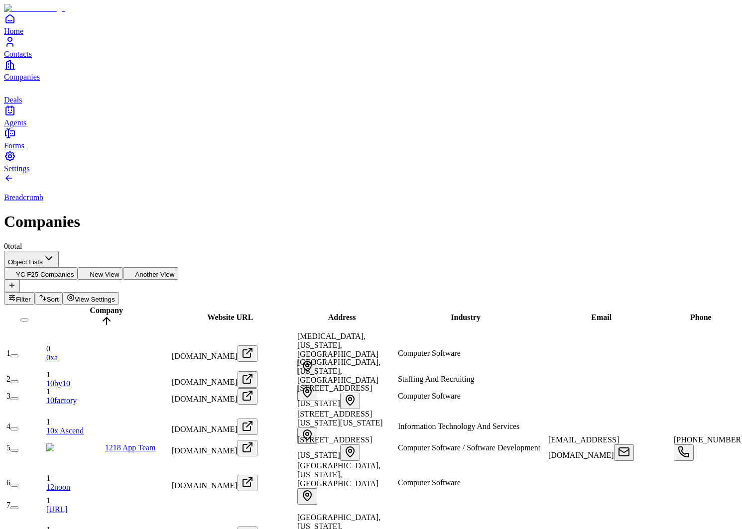
click at [178, 267] on button "Another View" at bounding box center [150, 273] width 55 height 12
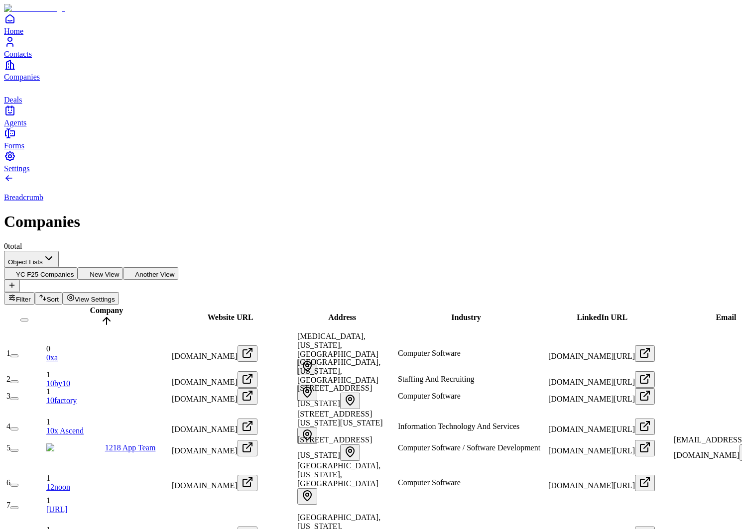
click at [123, 267] on button "New View" at bounding box center [100, 273] width 45 height 12
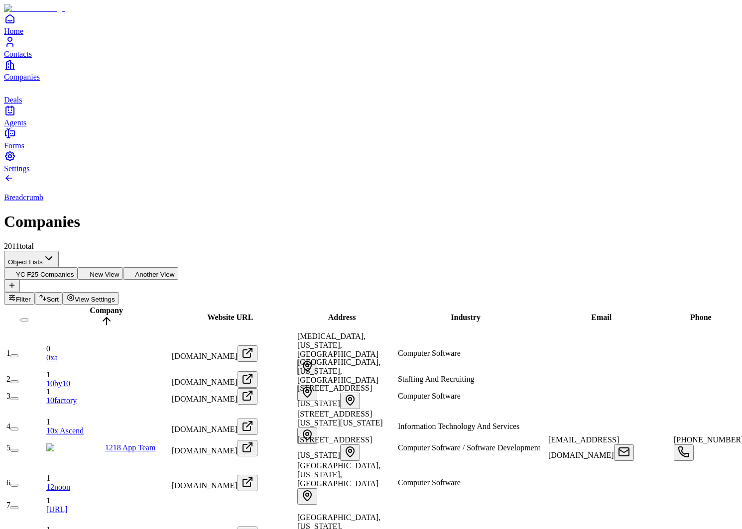
click at [78, 267] on button "YC F25 Companies" at bounding box center [41, 273] width 74 height 12
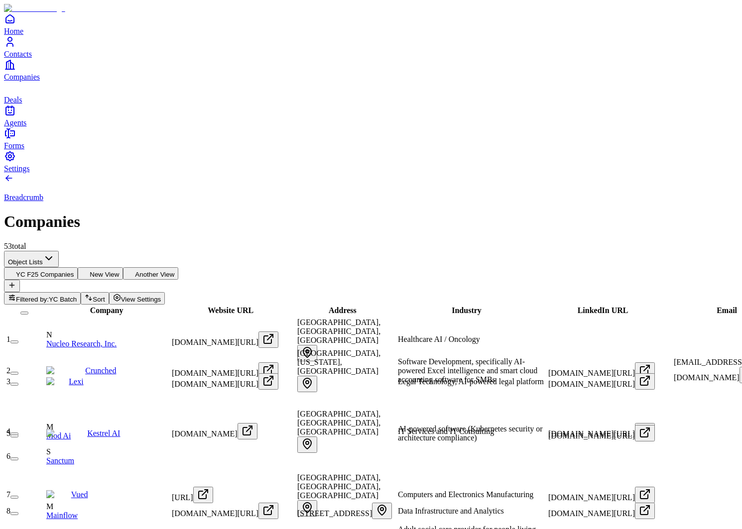
click at [123, 267] on button "New View" at bounding box center [100, 273] width 45 height 12
